Goal: Task Accomplishment & Management: Complete application form

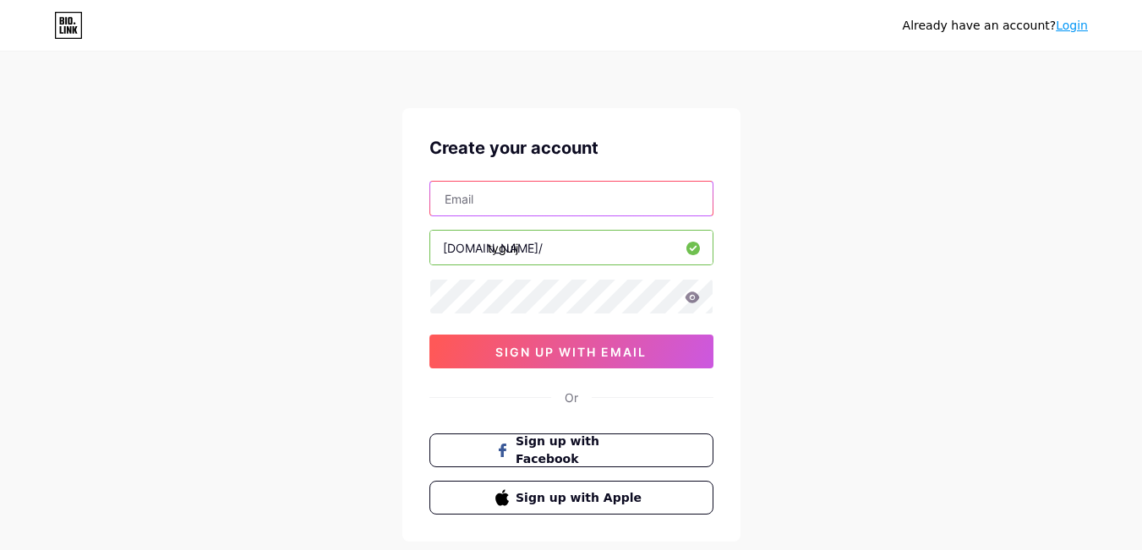
click at [559, 200] on input "text" at bounding box center [571, 199] width 282 height 34
type input "[EMAIL_ADDRESS][DOMAIN_NAME]"
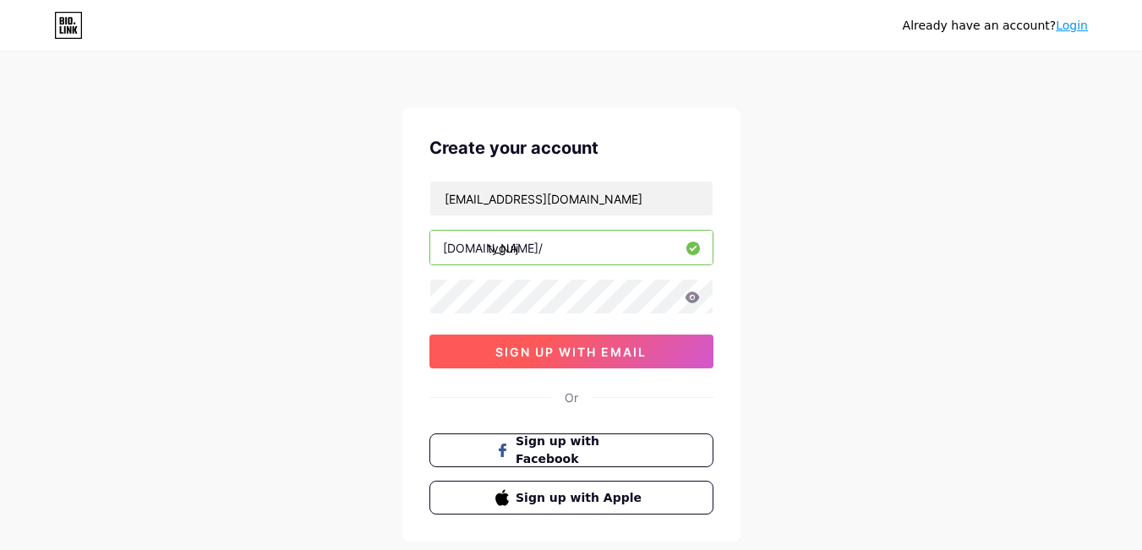
click at [570, 351] on span "sign up with email" at bounding box center [570, 352] width 151 height 14
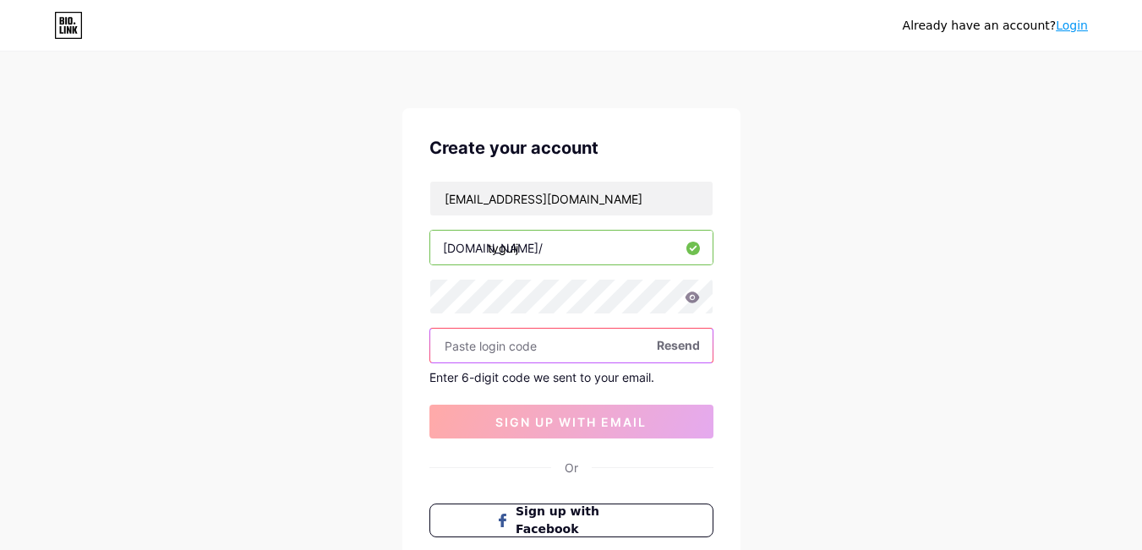
click at [569, 351] on input "text" at bounding box center [571, 346] width 282 height 34
click at [549, 337] on input "text" at bounding box center [571, 346] width 282 height 34
paste input "578323"
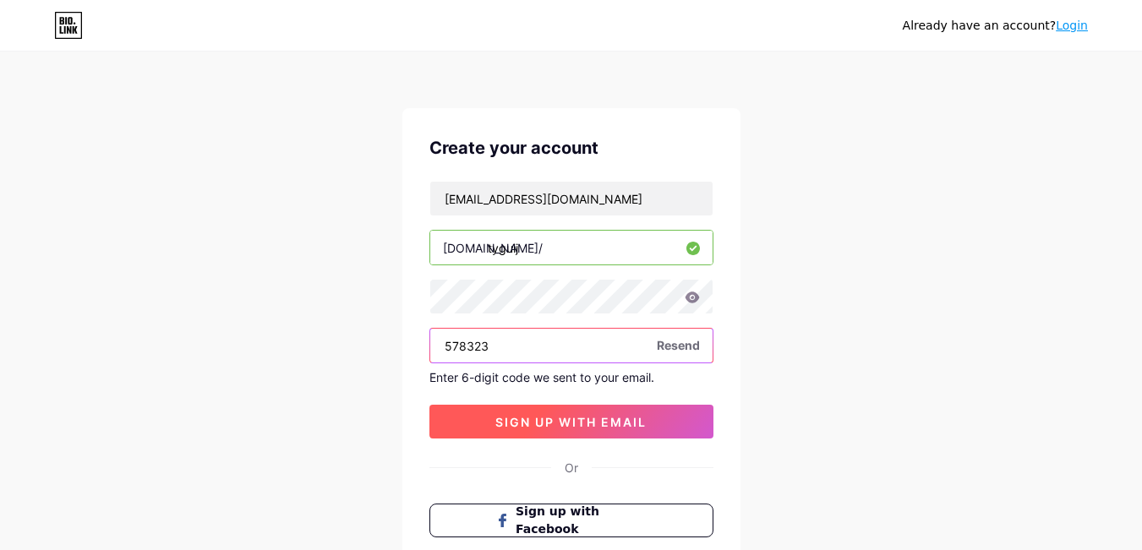
type input "578323"
click at [543, 434] on button "sign up with email" at bounding box center [571, 422] width 284 height 34
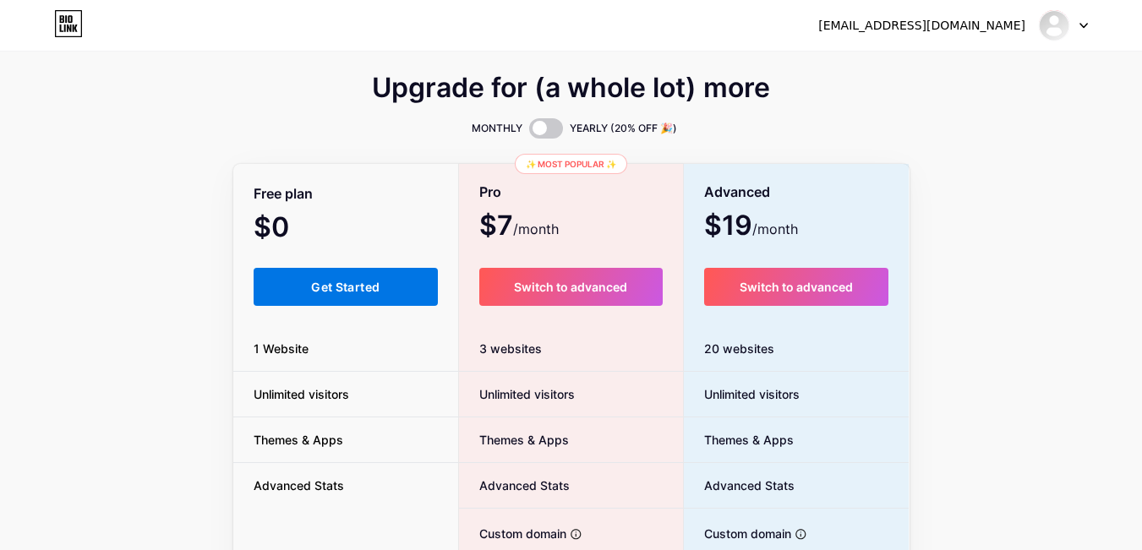
click at [287, 281] on button "Get Started" at bounding box center [346, 287] width 185 height 38
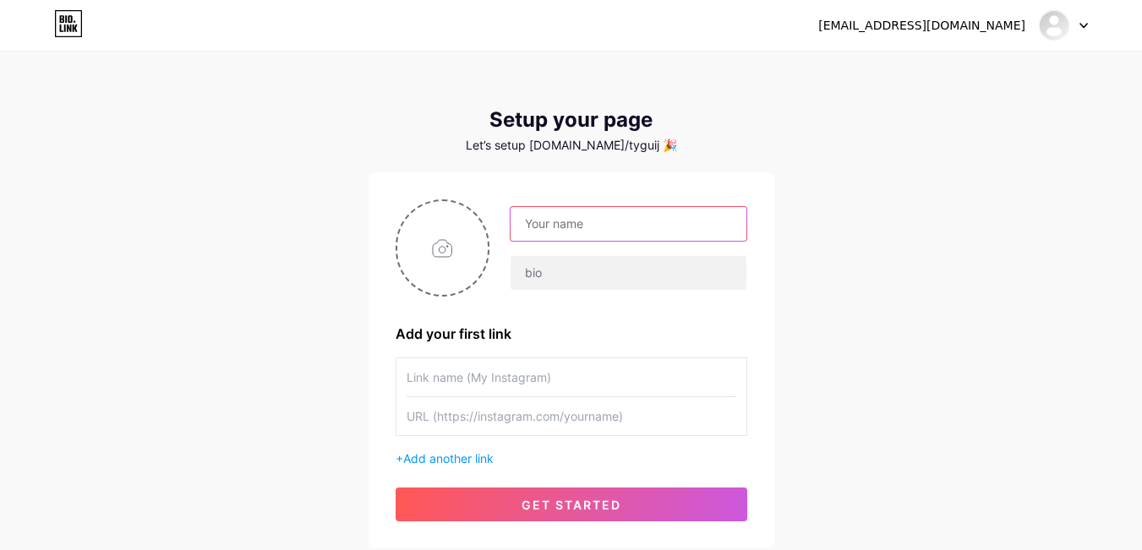
click at [627, 216] on input "text" at bounding box center [627, 224] width 235 height 34
type input "TalkTalk For Everyone"
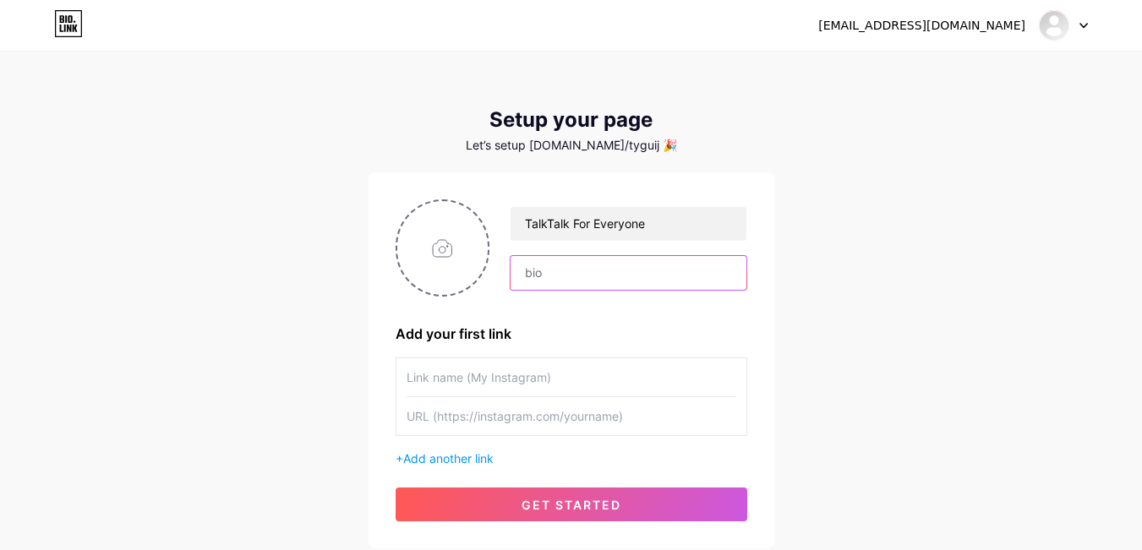
click at [577, 272] on input "text" at bounding box center [627, 273] width 235 height 34
click at [441, 273] on input "file" at bounding box center [442, 248] width 91 height 94
type input "C:\fakepath\TALKTALK COVER LOGO.png"
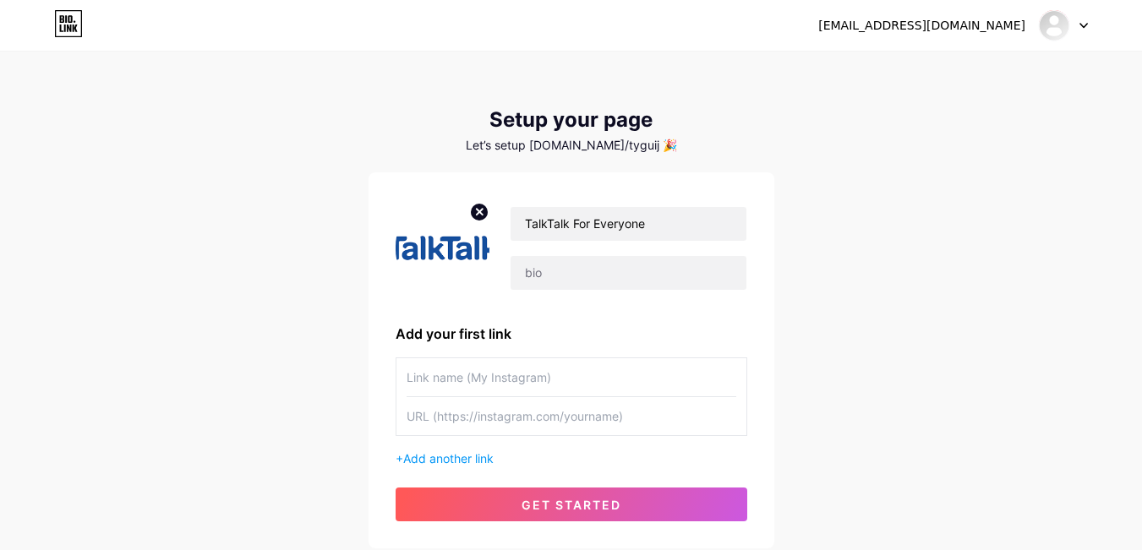
click at [517, 385] on input "text" at bounding box center [571, 377] width 330 height 38
type input "CLICK HERE TO CONTINUE..."
click at [515, 430] on input "text" at bounding box center [571, 416] width 330 height 38
click at [517, 423] on input "text" at bounding box center [571, 416] width 330 height 38
paste input "[URL][DOMAIN_NAME]"
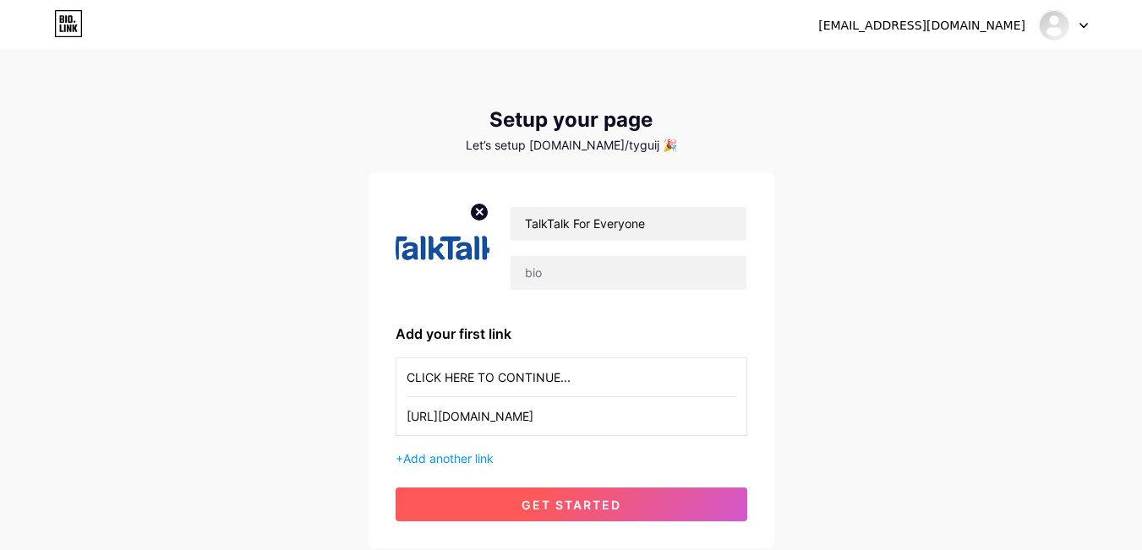
type input "[URL][DOMAIN_NAME]"
click at [512, 500] on button "get started" at bounding box center [571, 505] width 352 height 34
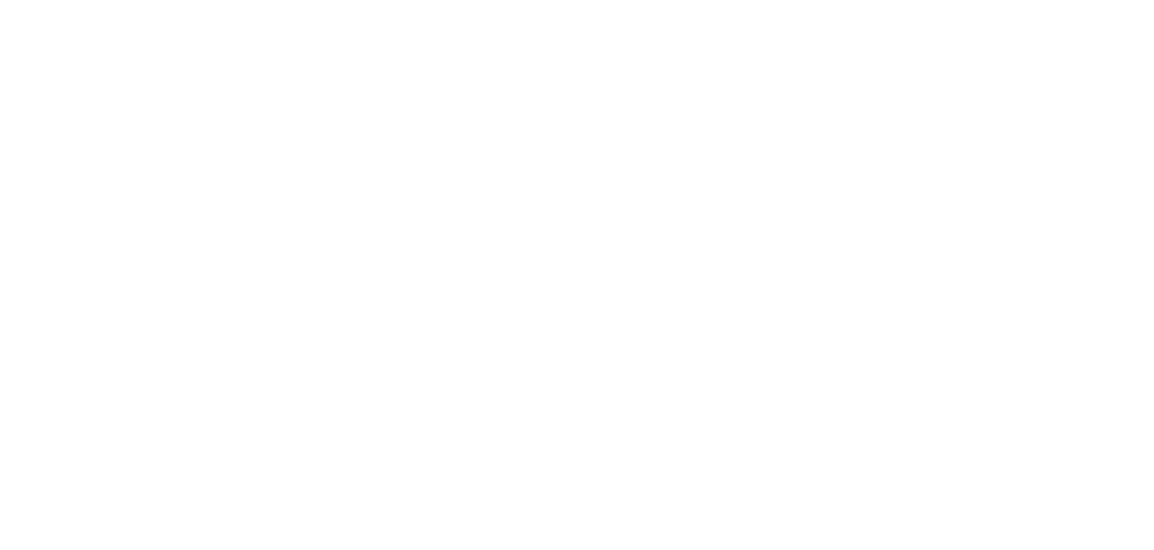
click at [1133, 0] on html at bounding box center [577, 0] width 1154 height 0
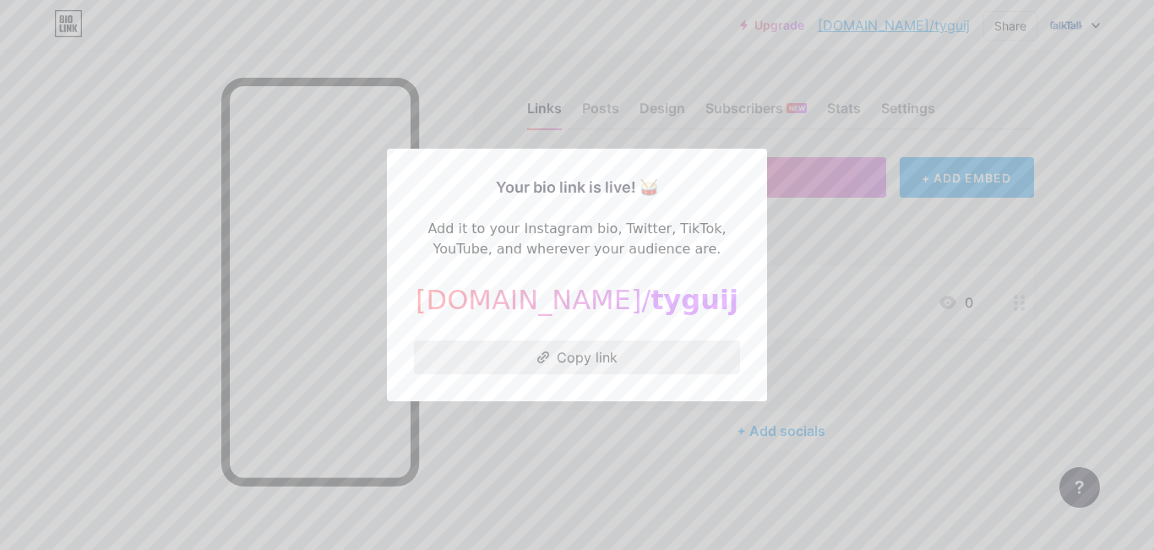
click at [602, 362] on button "Copy link" at bounding box center [577, 358] width 326 height 34
click at [869, 370] on div at bounding box center [577, 275] width 1154 height 550
